Goal: Browse casually: Explore the website without a specific task or goal

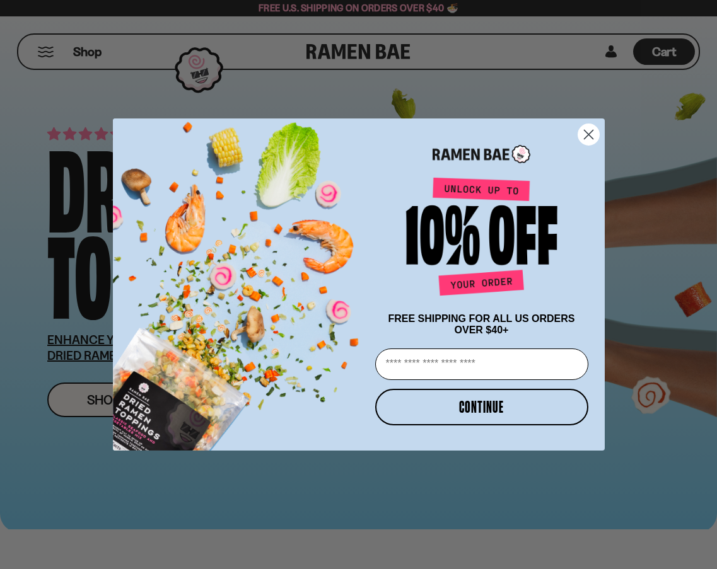
click at [585, 130] on circle "Close dialog" at bounding box center [588, 134] width 21 height 21
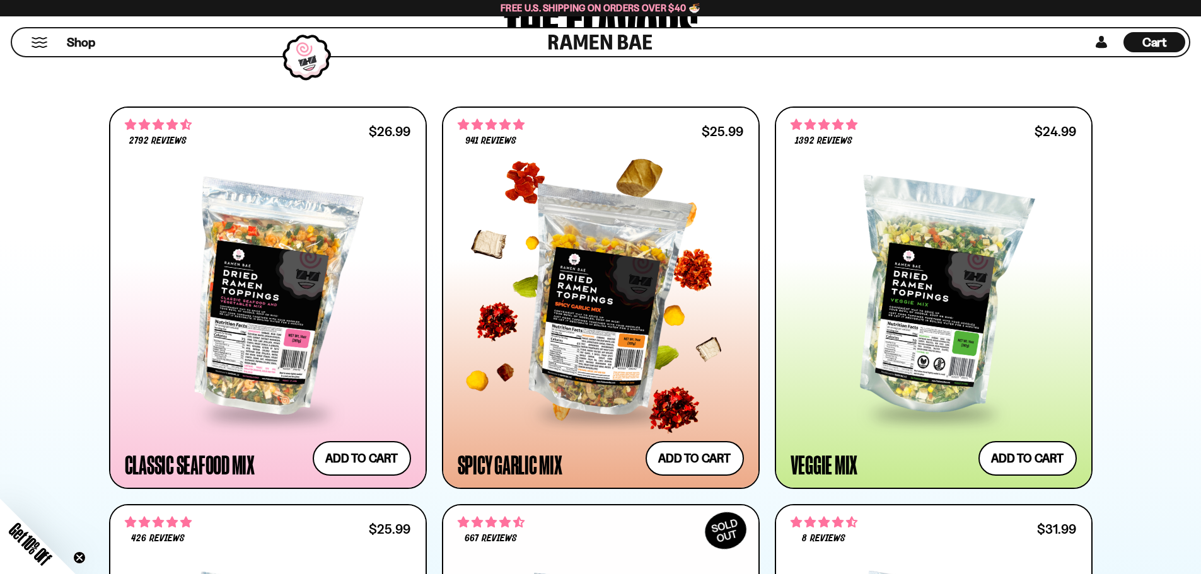
scroll to position [568, 0]
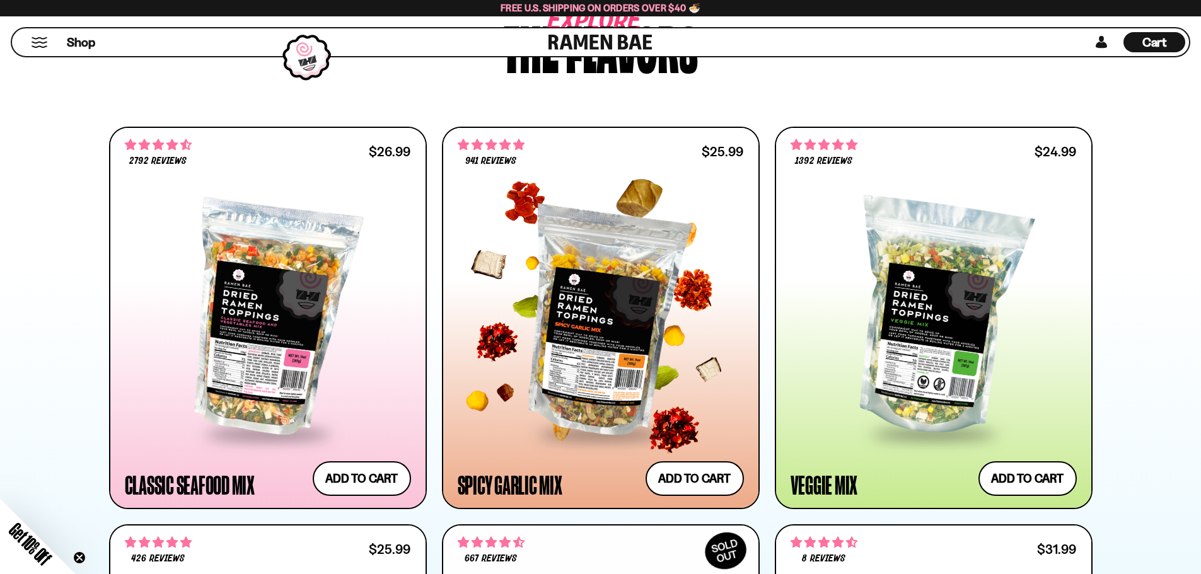
click at [615, 364] on div at bounding box center [601, 319] width 286 height 230
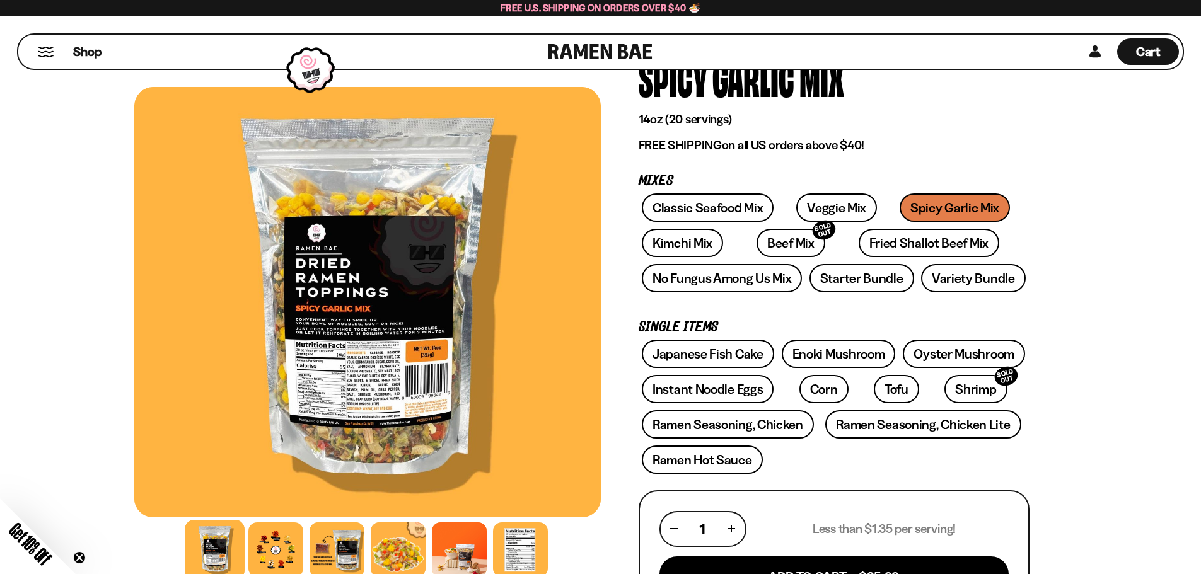
scroll to position [63, 0]
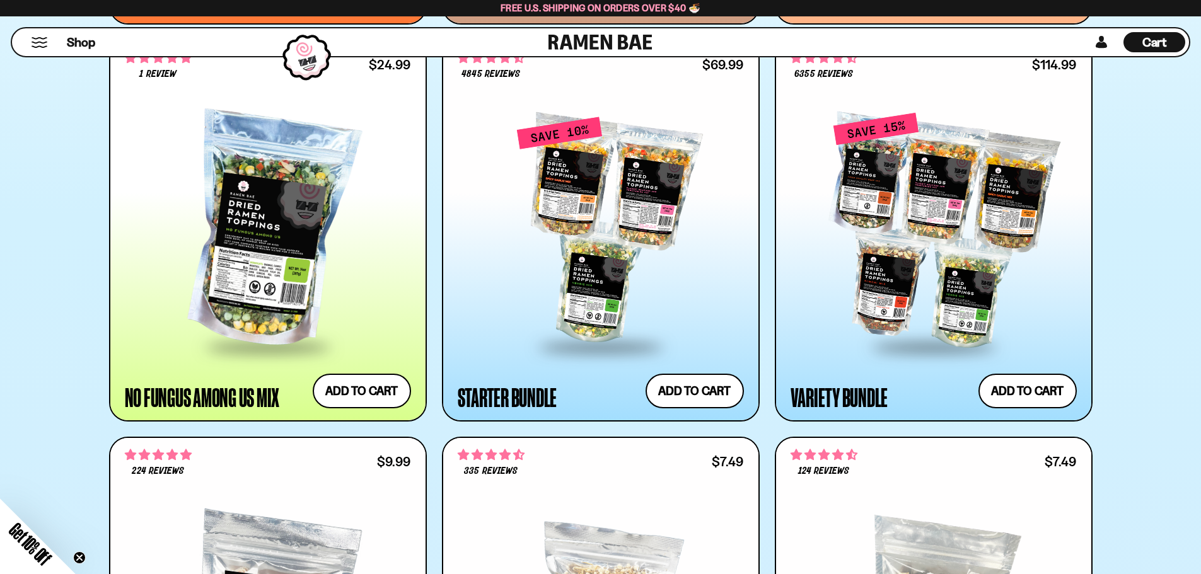
scroll to position [1387, 0]
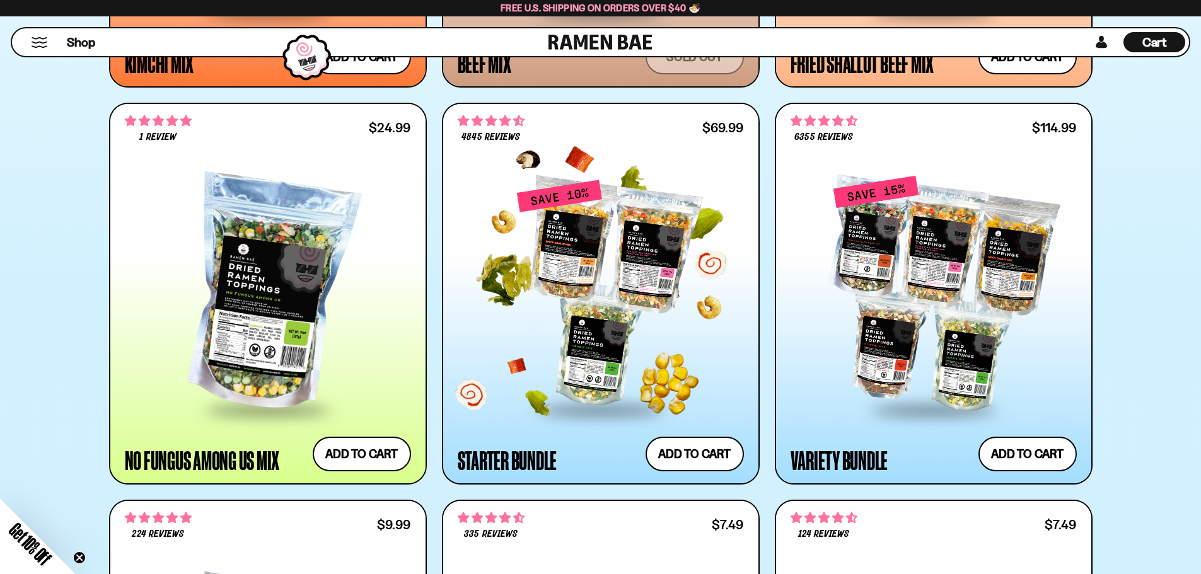
click at [689, 289] on div at bounding box center [601, 294] width 286 height 230
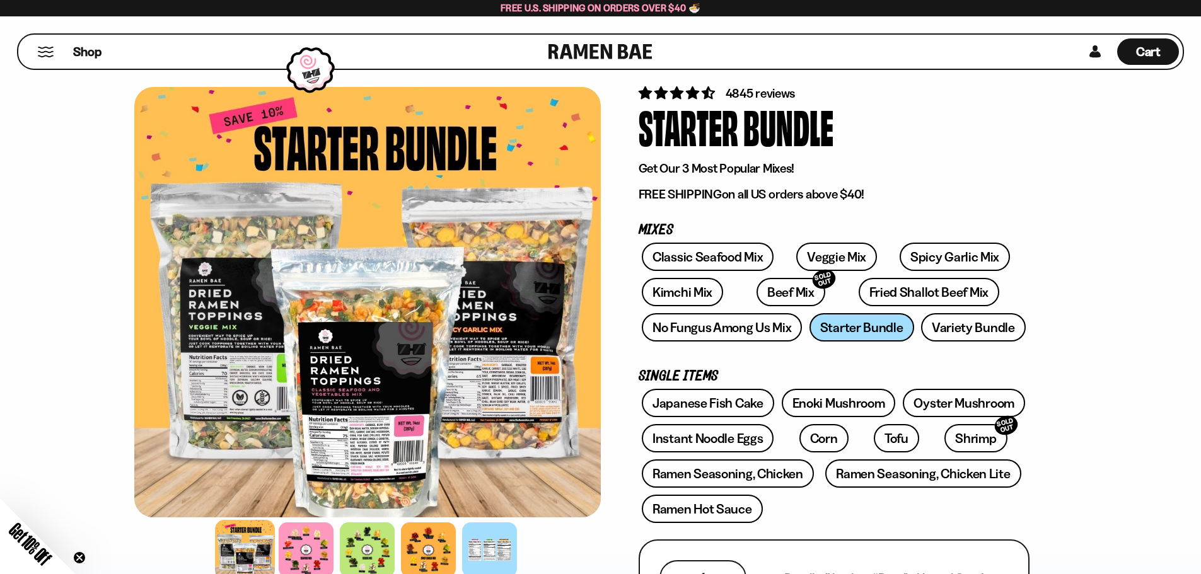
scroll to position [63, 0]
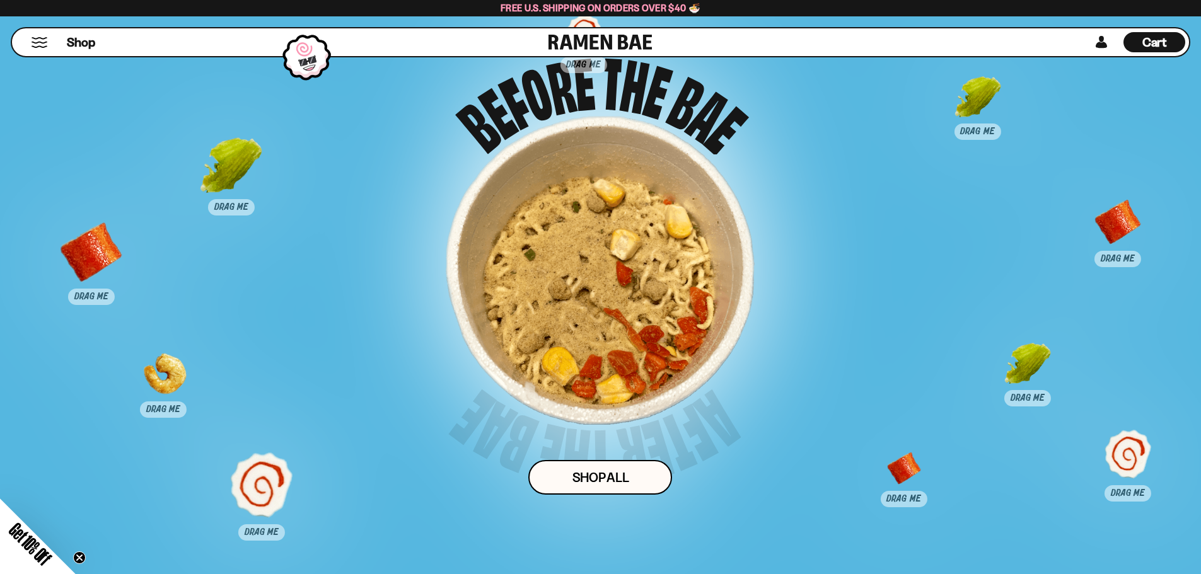
scroll to position [6369, 0]
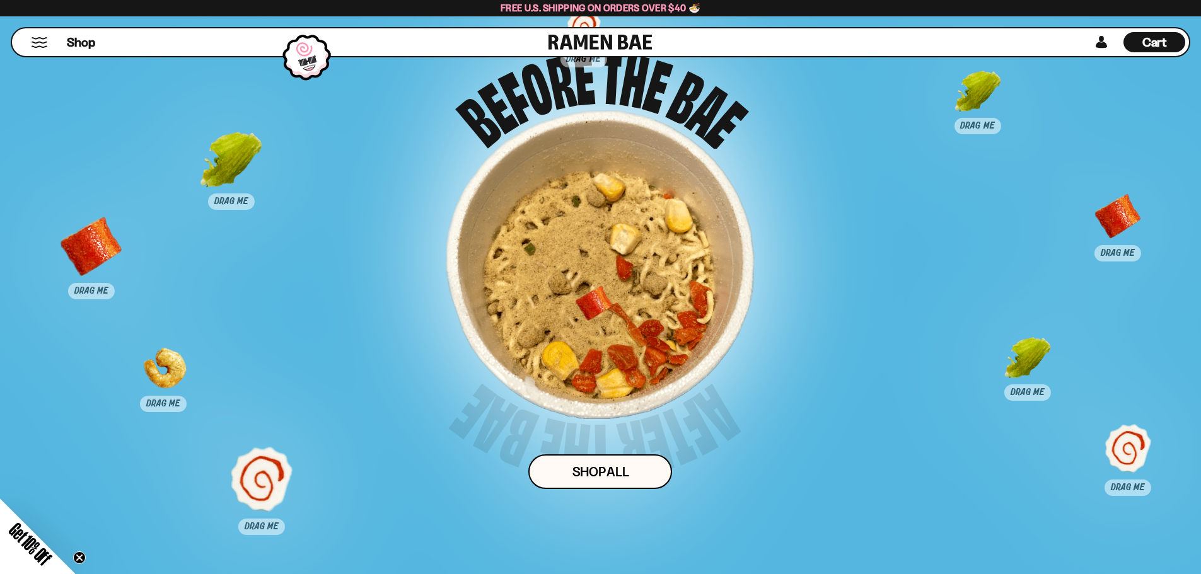
drag, startPoint x: 910, startPoint y: 469, endPoint x: 599, endPoint y: 308, distance: 350.0
click at [599, 309] on div at bounding box center [593, 318] width 62 height 62
click at [1033, 354] on div at bounding box center [1027, 368] width 62 height 62
drag, startPoint x: 892, startPoint y: 325, endPoint x: 571, endPoint y: 245, distance: 330.6
click at [571, 245] on div at bounding box center [601, 264] width 62 height 62
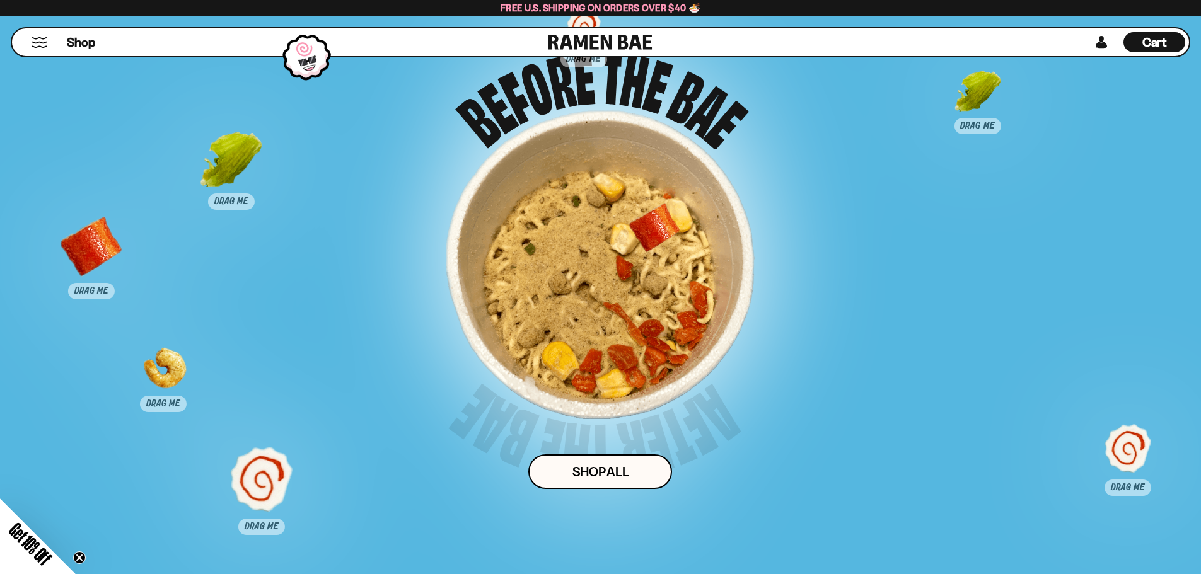
drag, startPoint x: 1129, startPoint y: 220, endPoint x: 660, endPoint y: 231, distance: 469.9
click at [660, 231] on div at bounding box center [654, 236] width 62 height 62
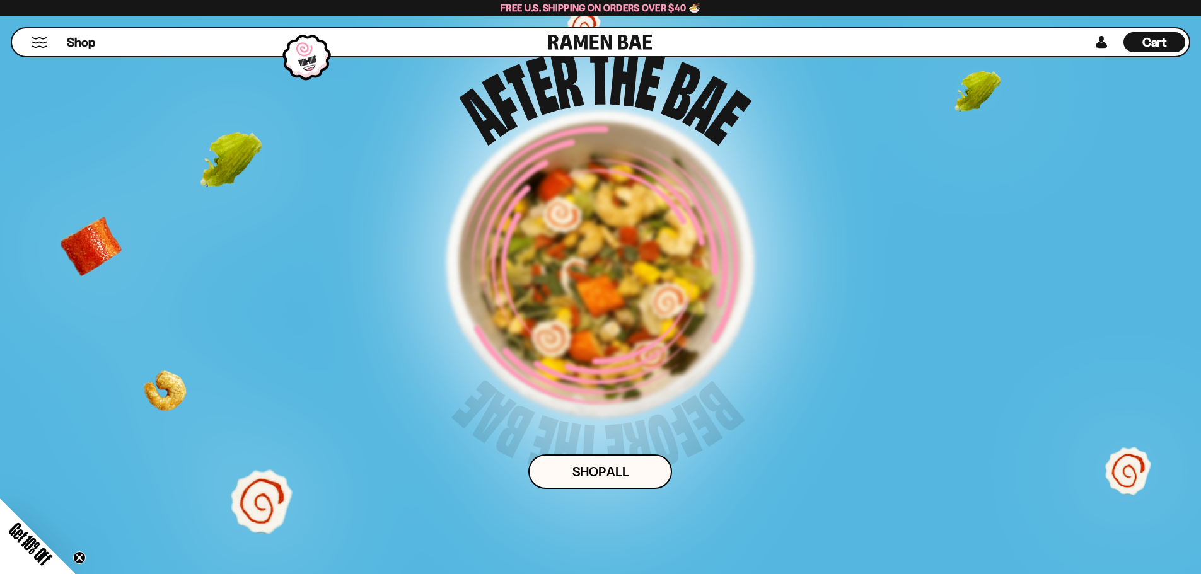
drag, startPoint x: 984, startPoint y: 86, endPoint x: 636, endPoint y: 221, distance: 373.7
click at [636, 221] on div "Drag 3 pieces of topping into the bowl for a surprise! Shop ALl" at bounding box center [600, 272] width 1001 height 561
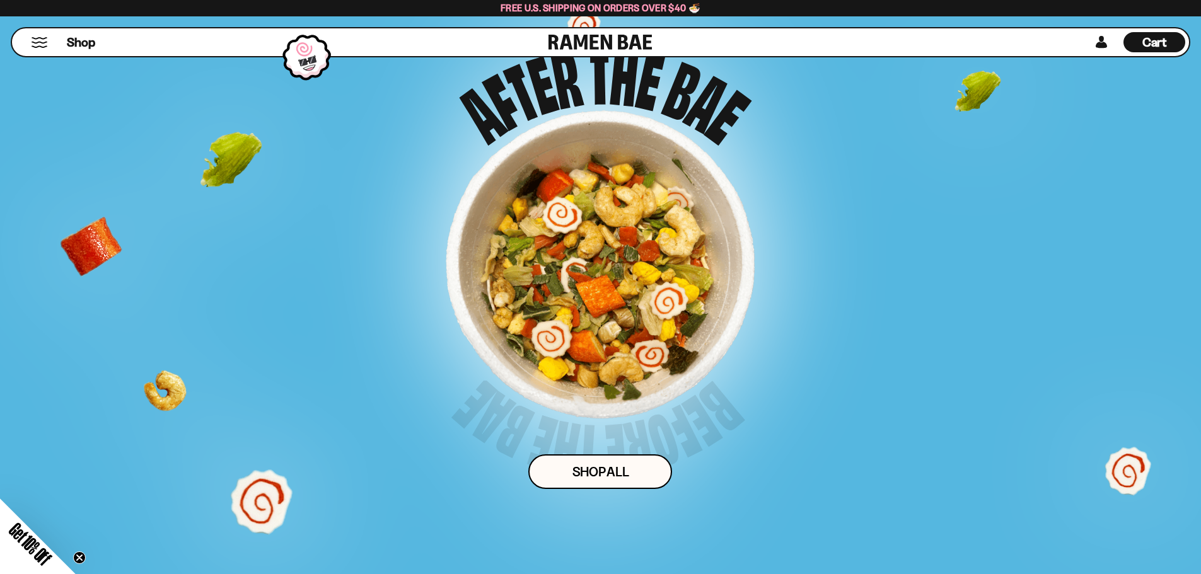
drag, startPoint x: 168, startPoint y: 402, endPoint x: 376, endPoint y: 395, distance: 208.2
click at [376, 395] on div "Drag 3 pieces of topping into the bowl for a surprise! Shop ALl" at bounding box center [600, 272] width 1001 height 561
click at [33, 542] on span "Get 10% Off" at bounding box center [30, 544] width 49 height 49
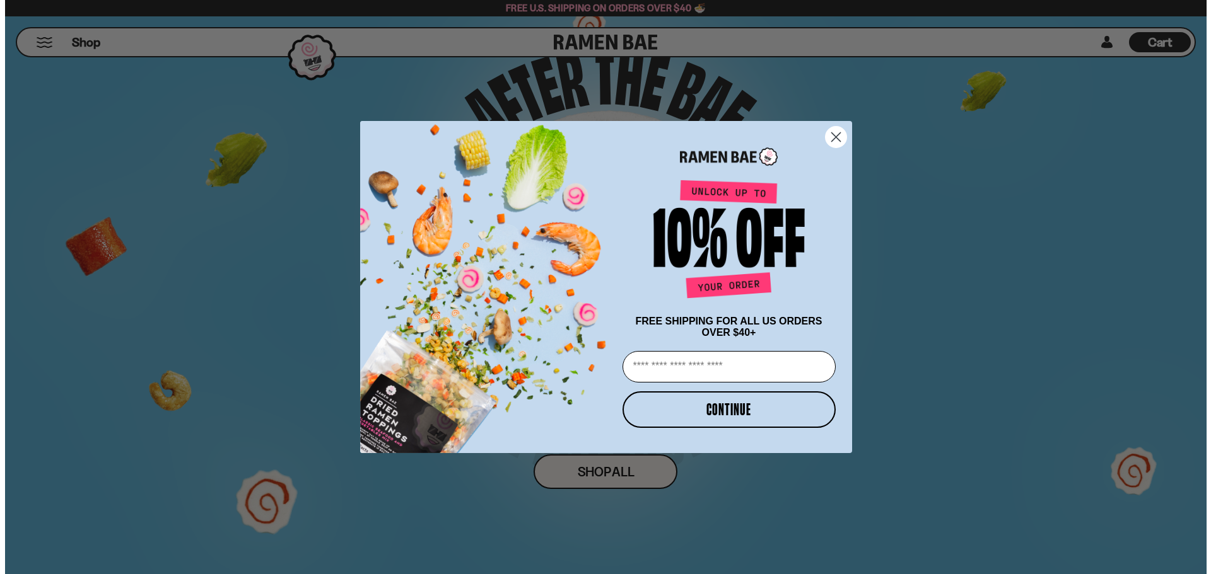
scroll to position [6374, 0]
